Goal: Navigation & Orientation: Find specific page/section

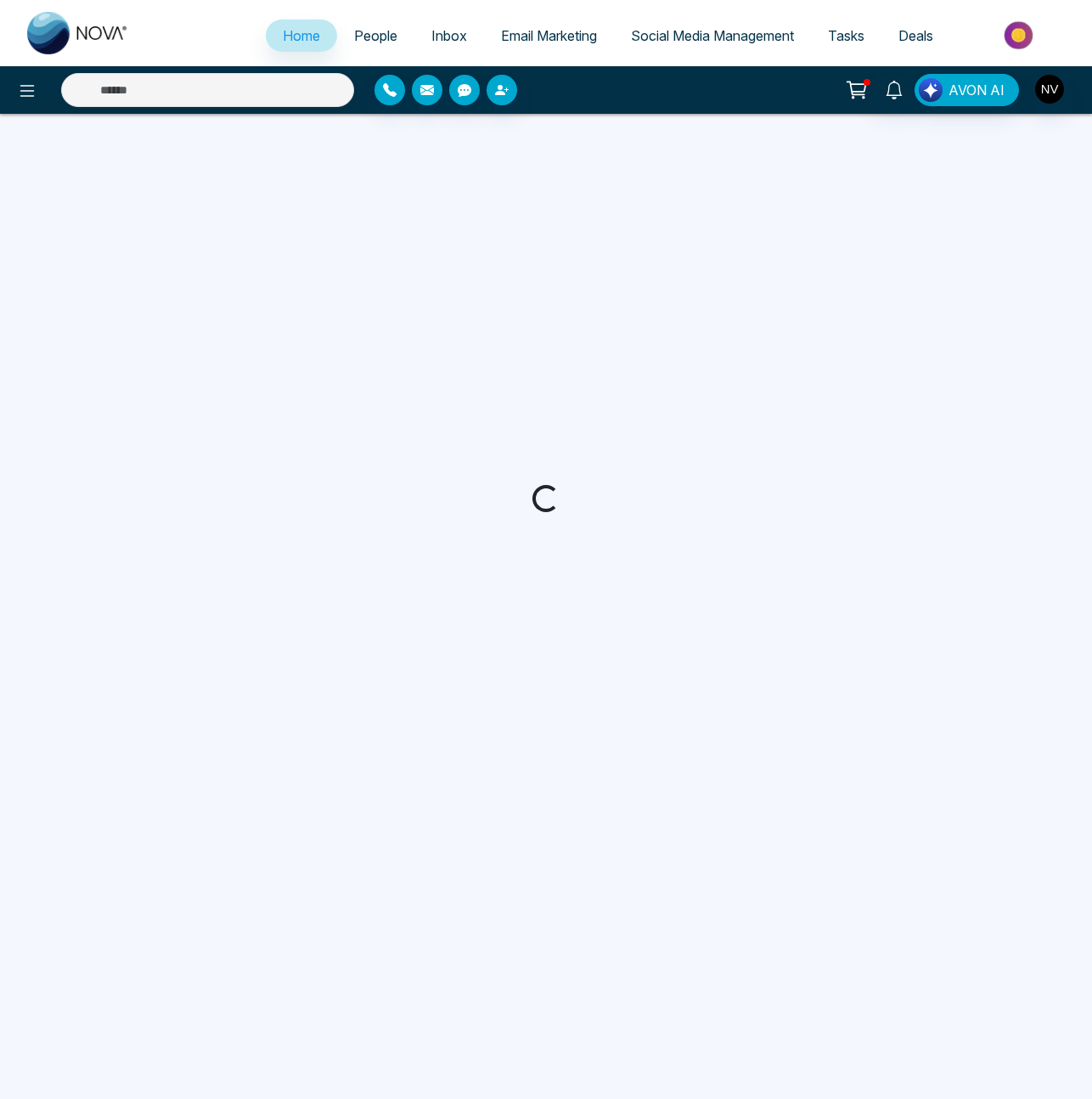
select select "*"
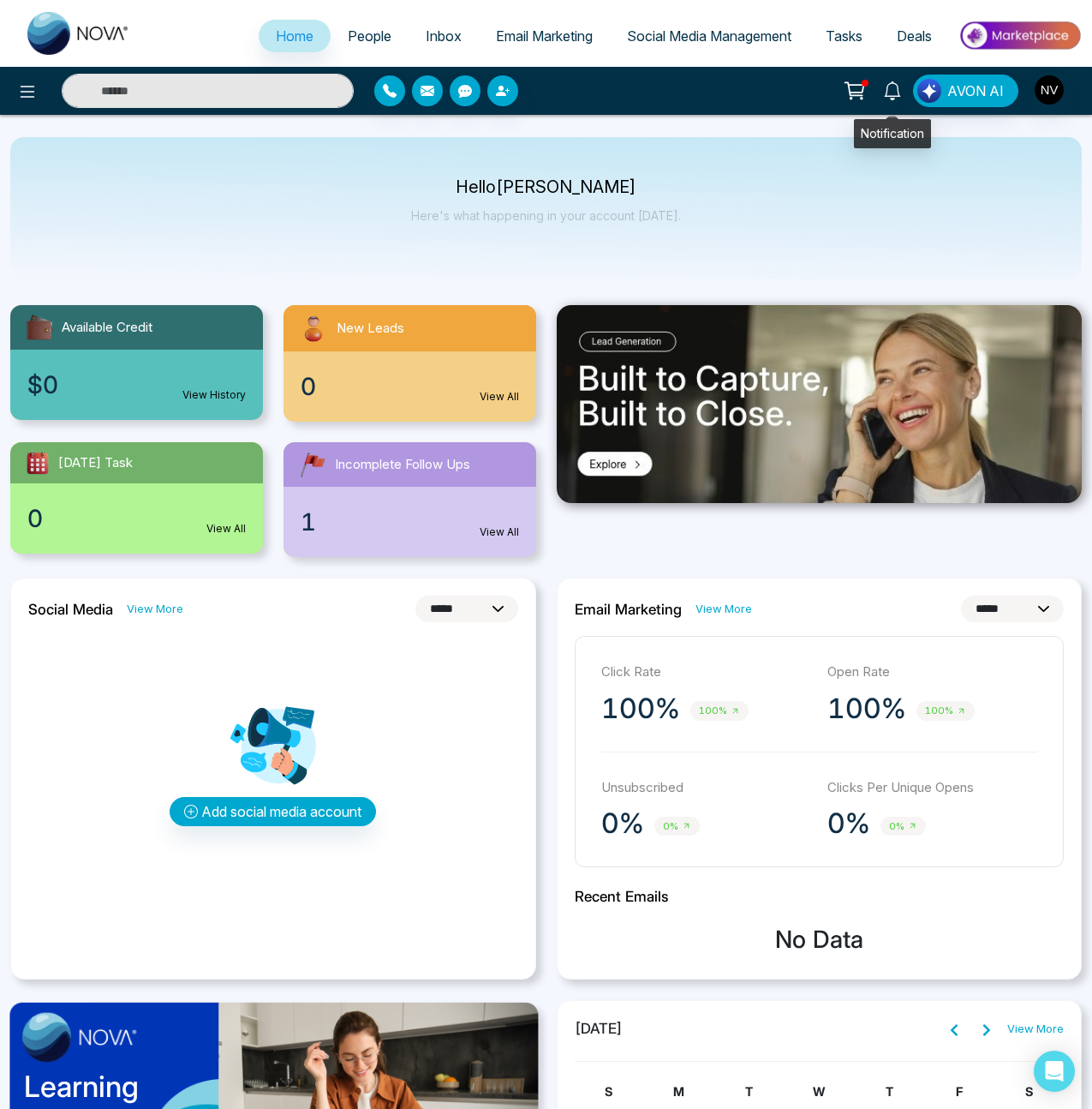
click at [902, 90] on icon at bounding box center [892, 91] width 19 height 19
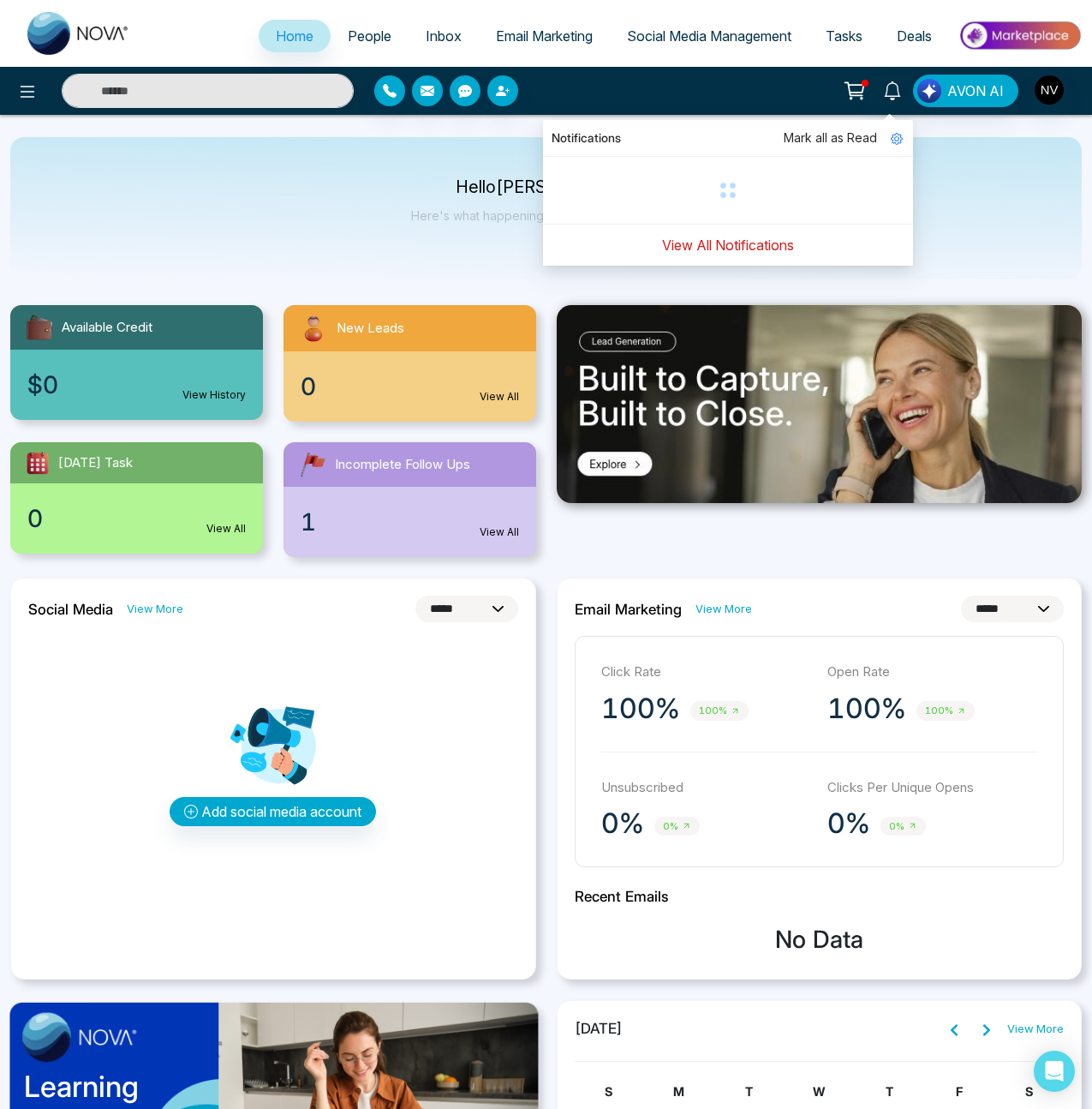
click at [761, 242] on button "View All Notifications" at bounding box center [728, 245] width 154 height 33
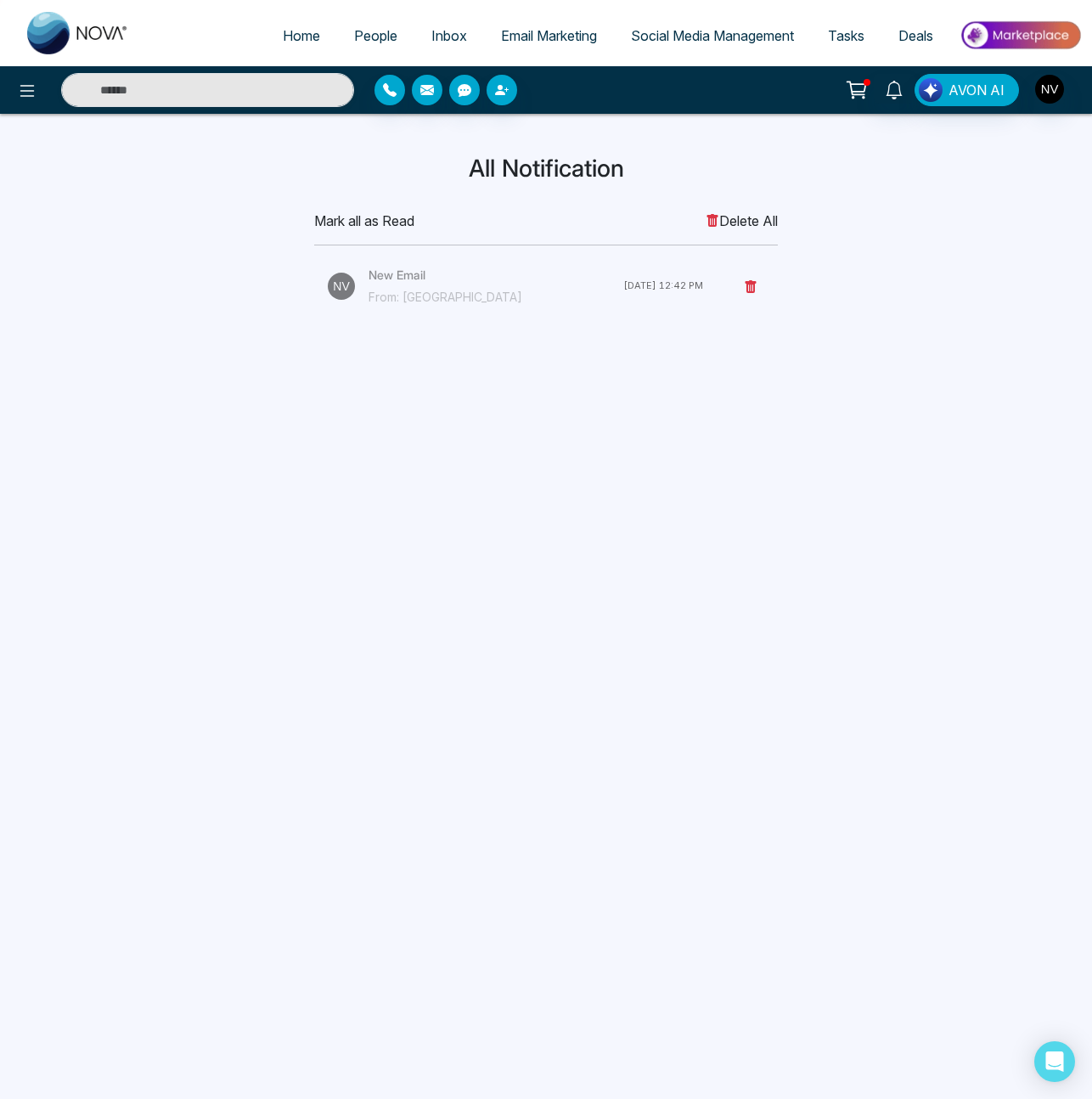
click at [412, 277] on h4 "New Email" at bounding box center [496, 275] width 255 height 18
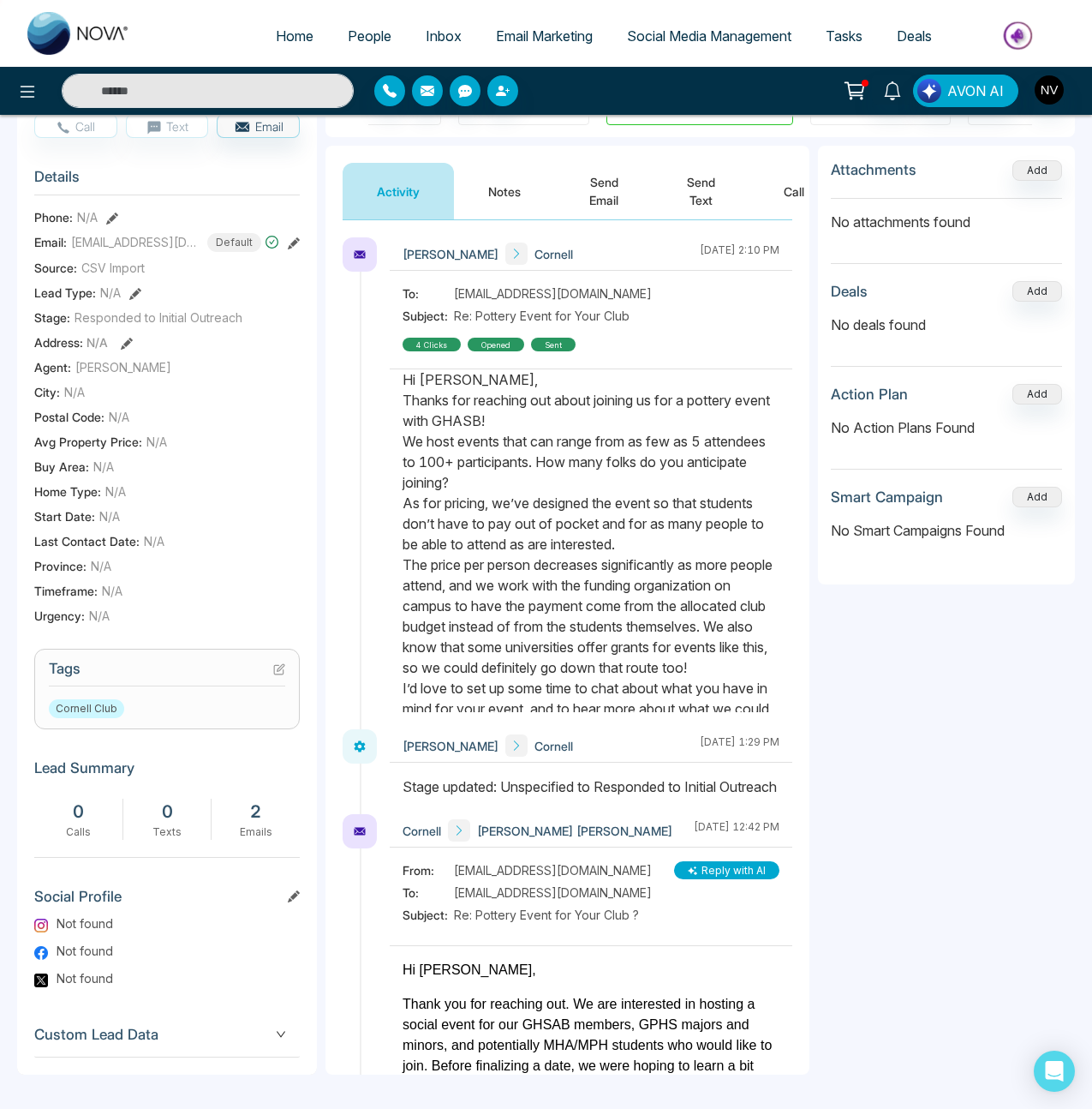
click at [941, 745] on aside "Attachments Add No attachments found Deals Add No deals found Action Plan Add N…" at bounding box center [947, 610] width 257 height 929
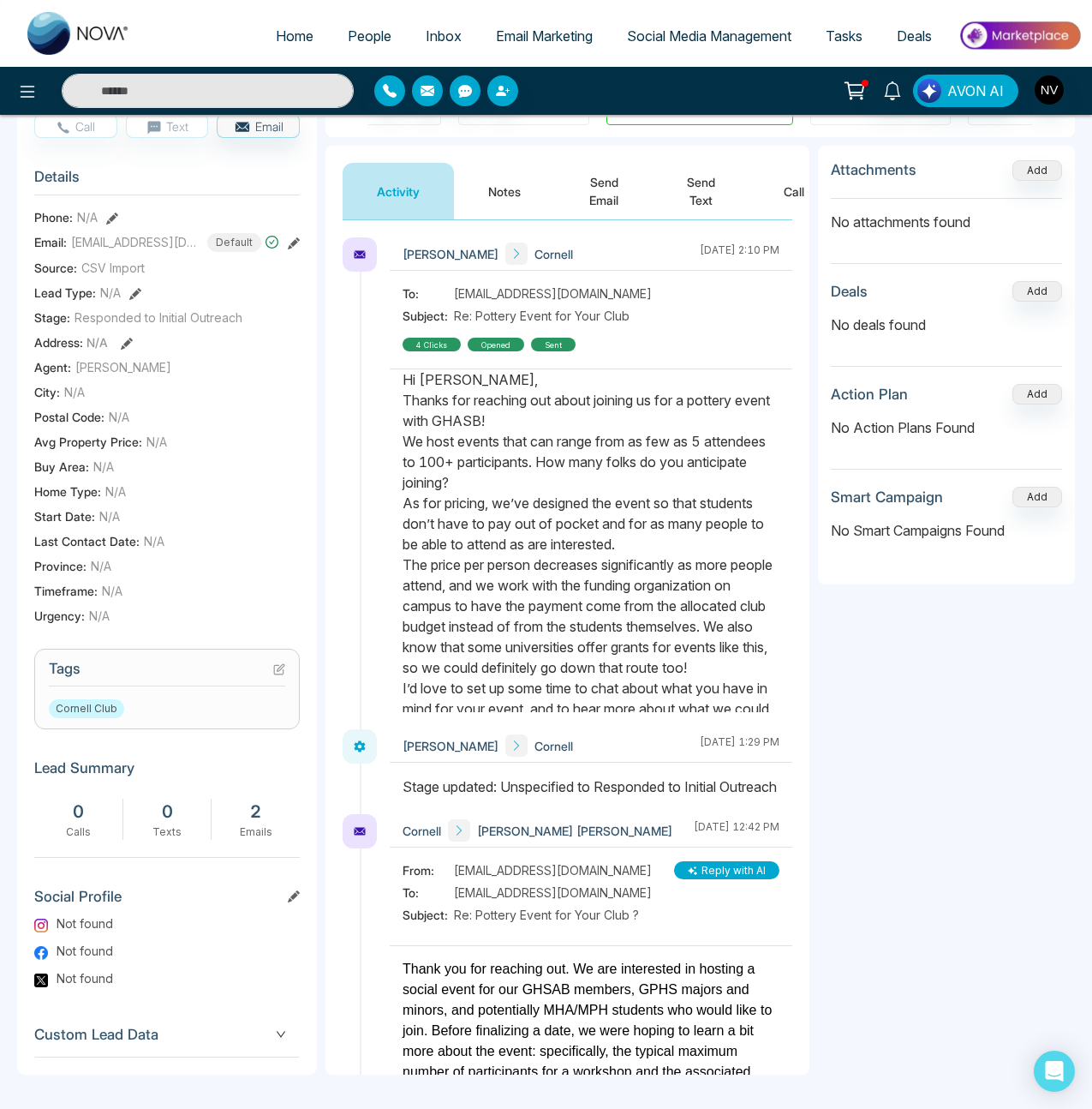
click at [892, 669] on aside "Attachments Add No attachments found Deals Add No deals found Action Plan Add N…" at bounding box center [947, 610] width 257 height 929
click at [361, 36] on span "People" at bounding box center [369, 36] width 44 height 17
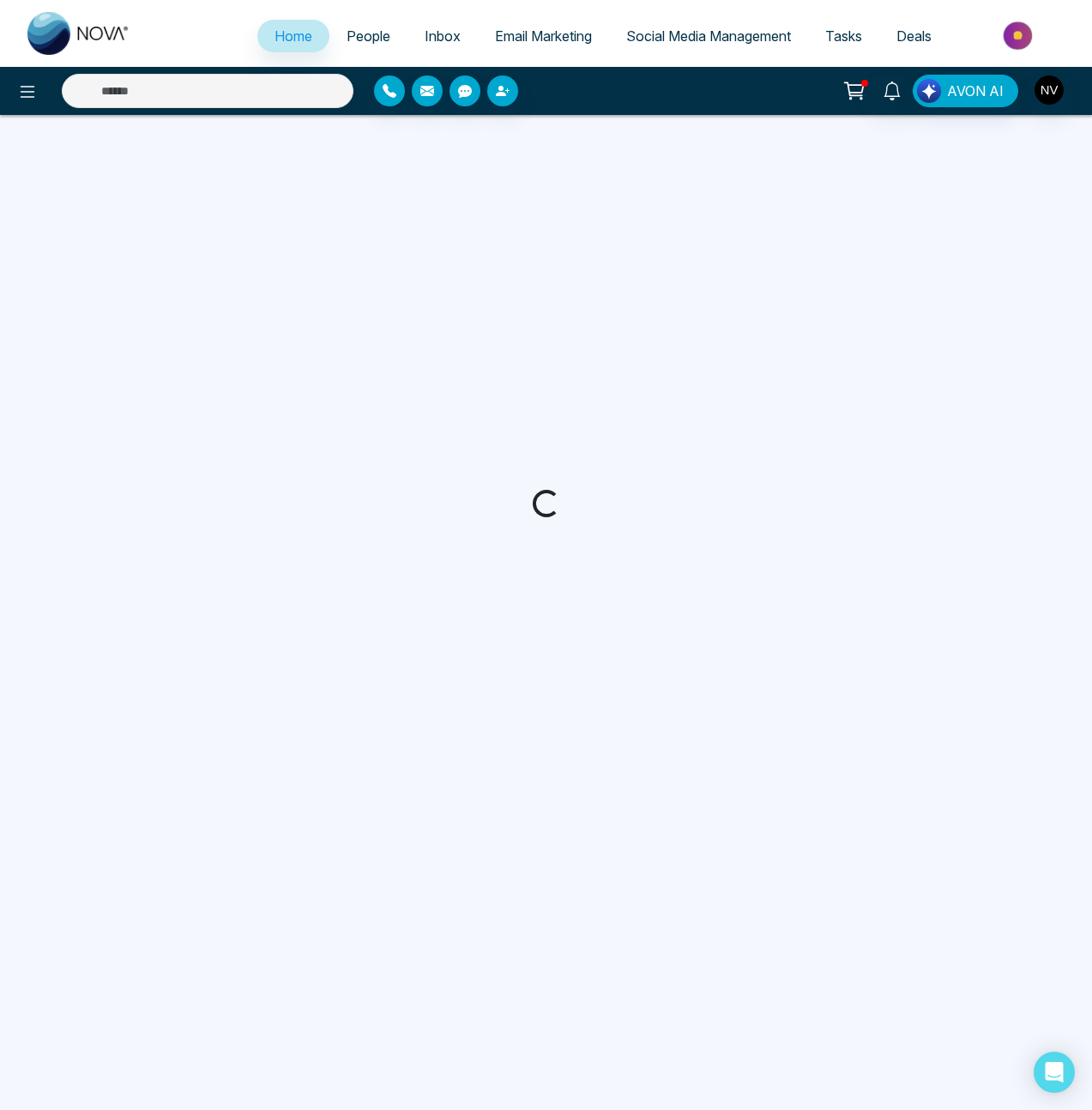
select select "*"
